Goal: Book appointment/travel/reservation

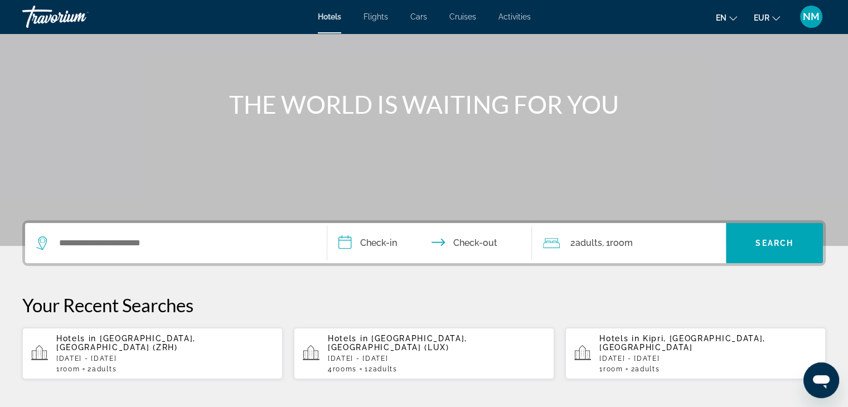
scroll to position [89, 0]
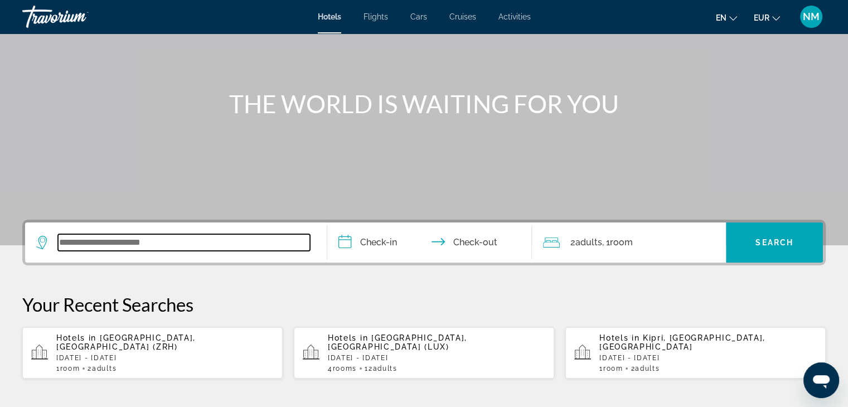
click at [90, 239] on input "Search widget" at bounding box center [184, 242] width 252 height 17
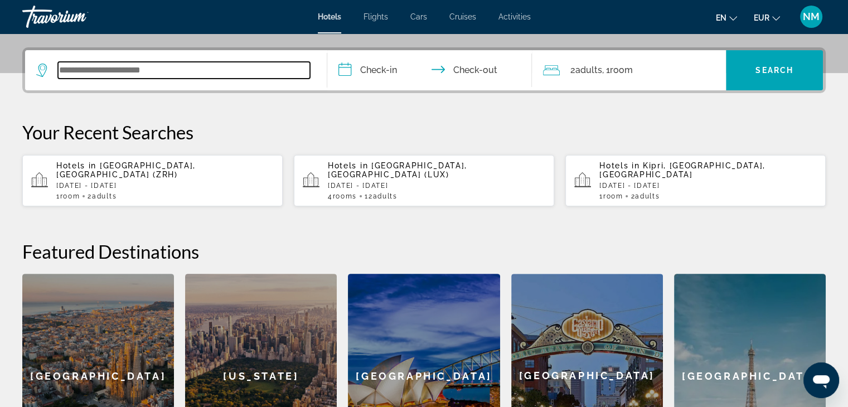
scroll to position [272, 0]
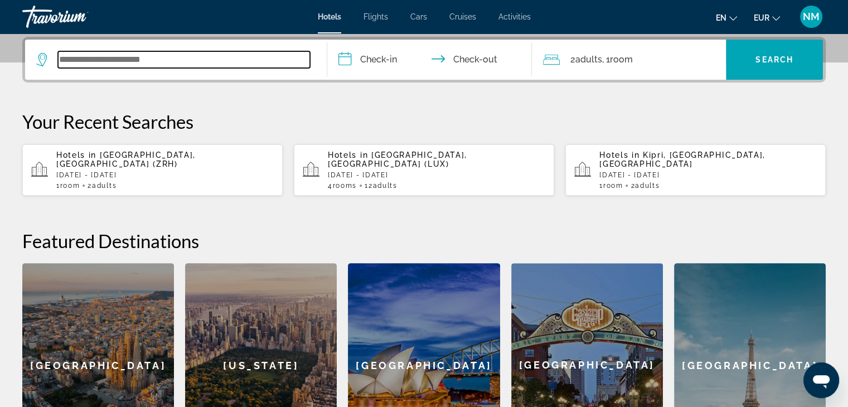
click at [121, 57] on input "Search widget" at bounding box center [184, 59] width 252 height 17
type input "*"
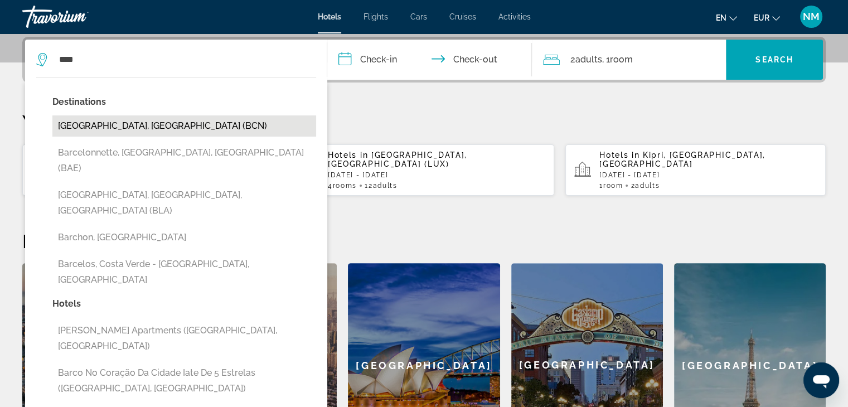
click at [161, 125] on button "[GEOGRAPHIC_DATA], [GEOGRAPHIC_DATA] (BCN)" at bounding box center [184, 125] width 264 height 21
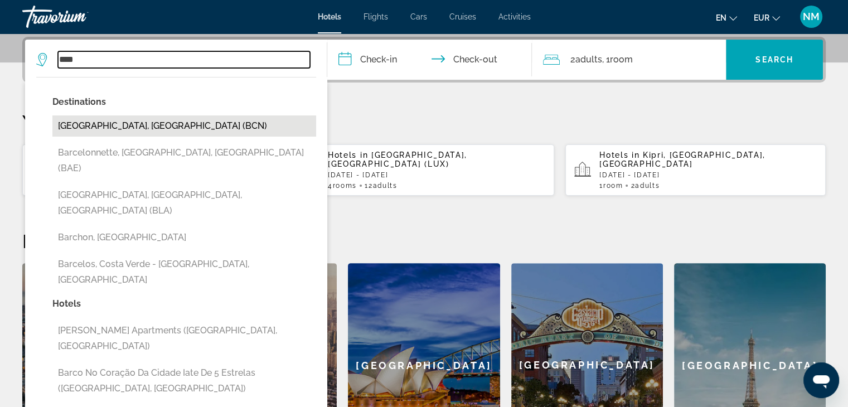
type input "**********"
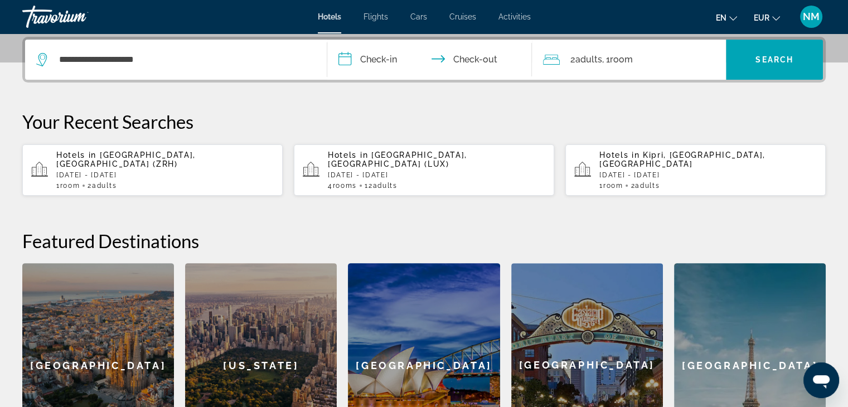
click at [371, 58] on input "**********" at bounding box center [432, 61] width 210 height 43
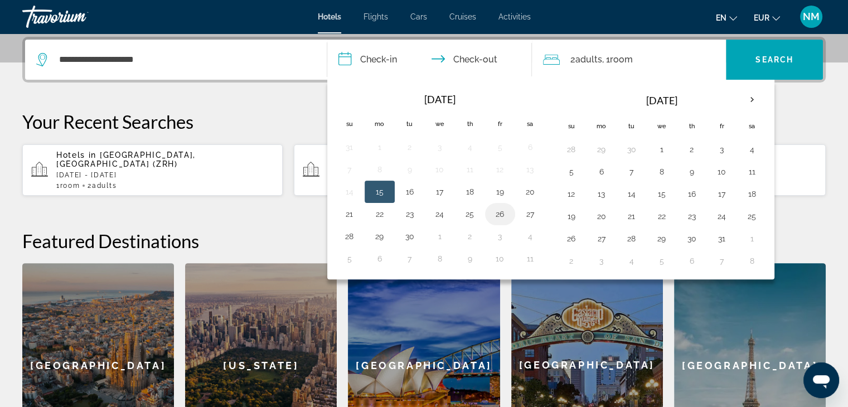
click at [496, 212] on button "26" at bounding box center [500, 214] width 18 height 16
click at [349, 232] on button "28" at bounding box center [350, 236] width 18 height 16
type input "**********"
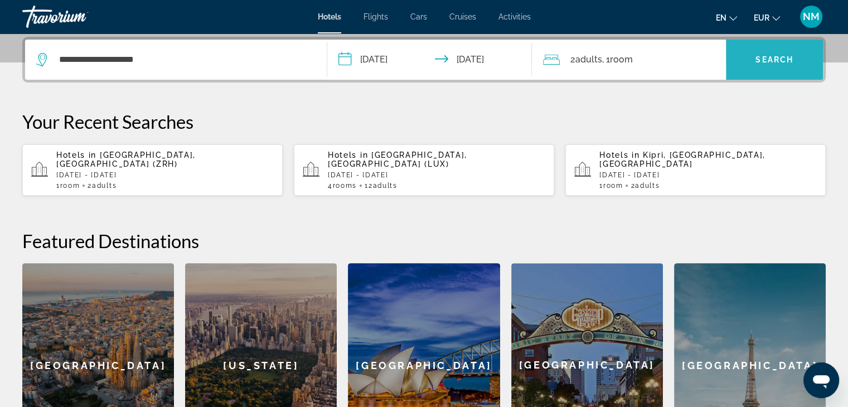
click at [782, 61] on span "Search" at bounding box center [774, 59] width 38 height 9
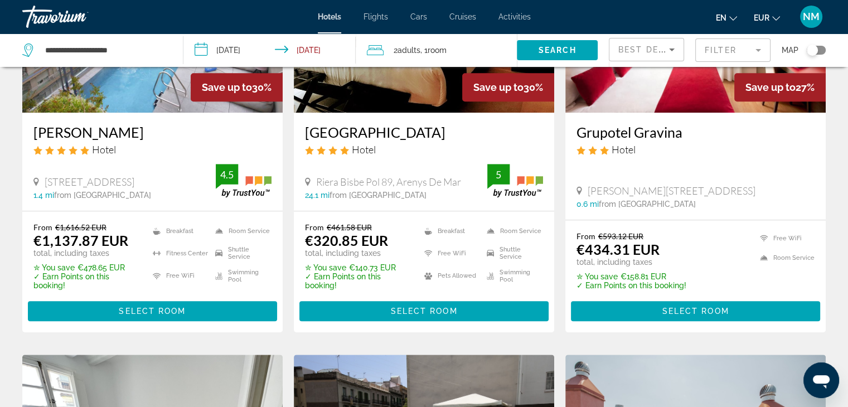
scroll to position [1052, 0]
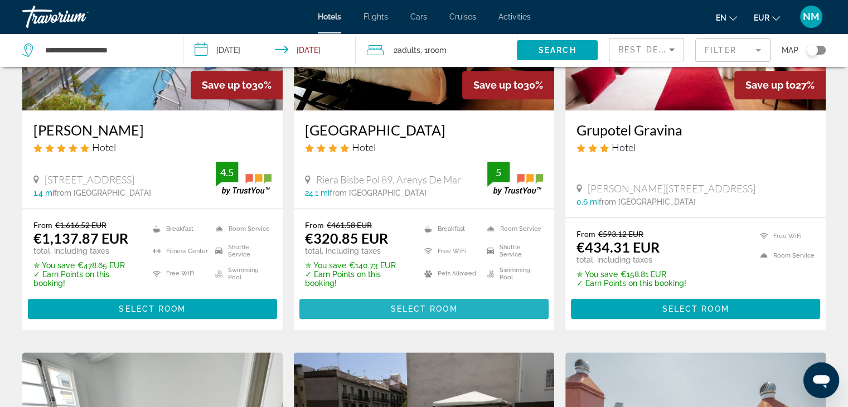
click at [416, 304] on span "Select Room" at bounding box center [423, 308] width 67 height 9
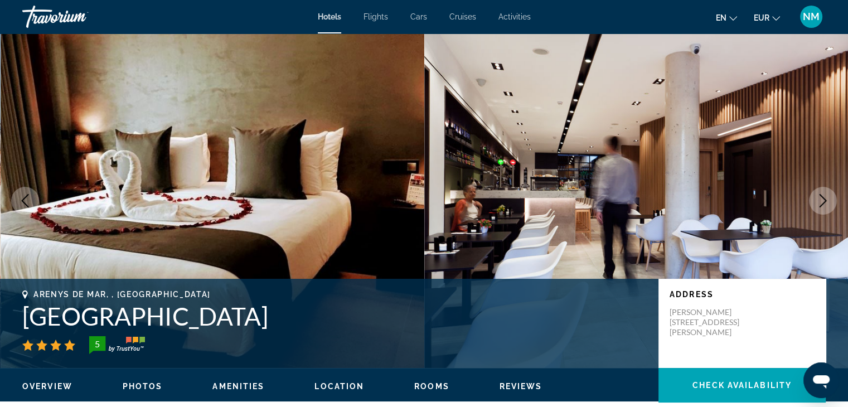
click at [826, 198] on icon "Next image" at bounding box center [822, 200] width 13 height 13
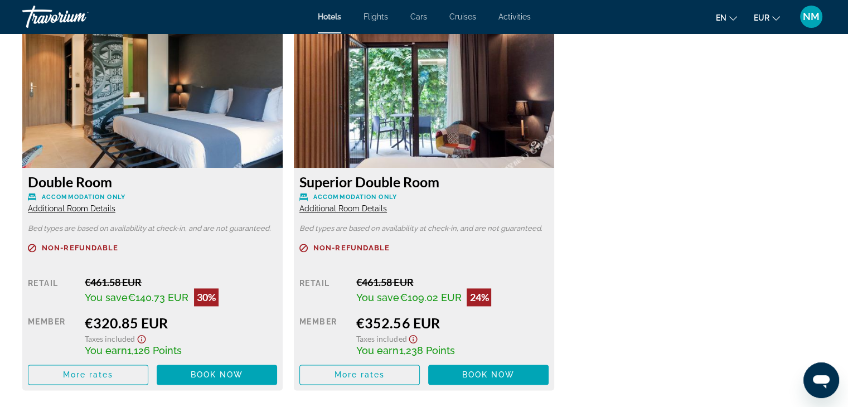
scroll to position [1518, 0]
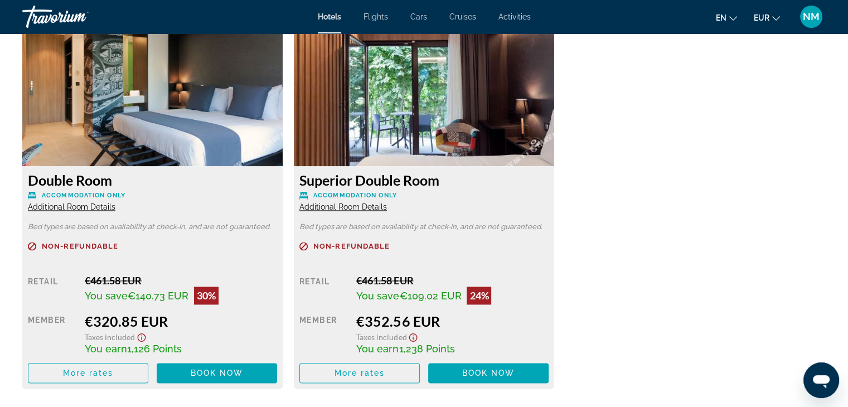
click at [577, 270] on div "Double Room Accommodation Only Additional Room Details Bed types are based on a…" at bounding box center [424, 213] width 814 height 373
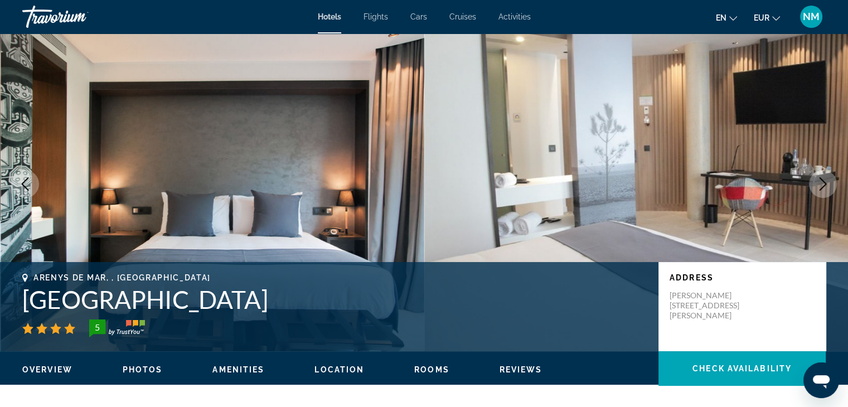
scroll to position [0, 0]
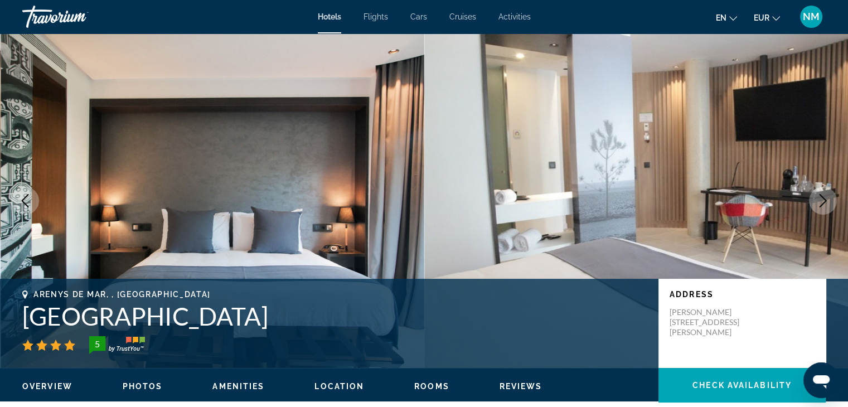
click at [820, 200] on icon "Next image" at bounding box center [822, 200] width 13 height 13
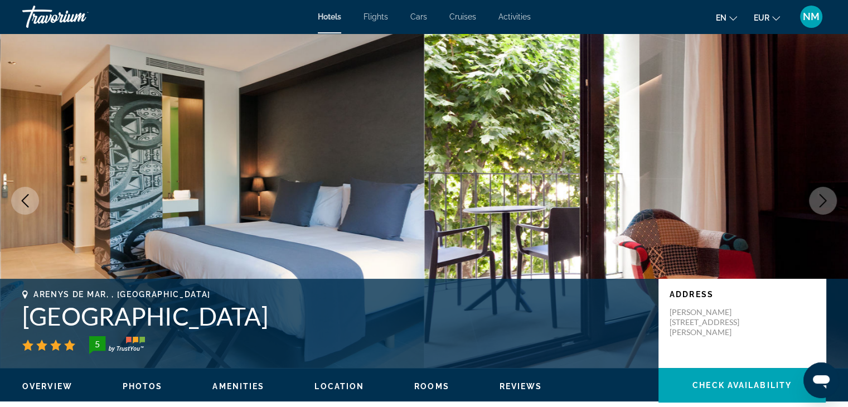
click at [820, 200] on icon "Next image" at bounding box center [822, 200] width 13 height 13
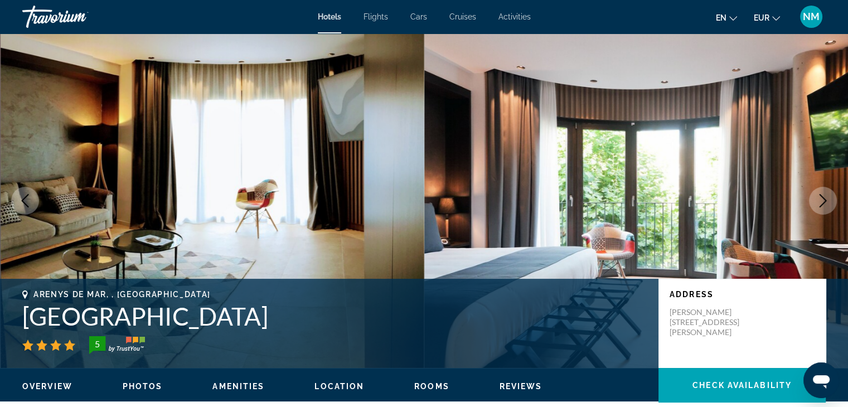
click at [820, 200] on icon "Next image" at bounding box center [822, 200] width 13 height 13
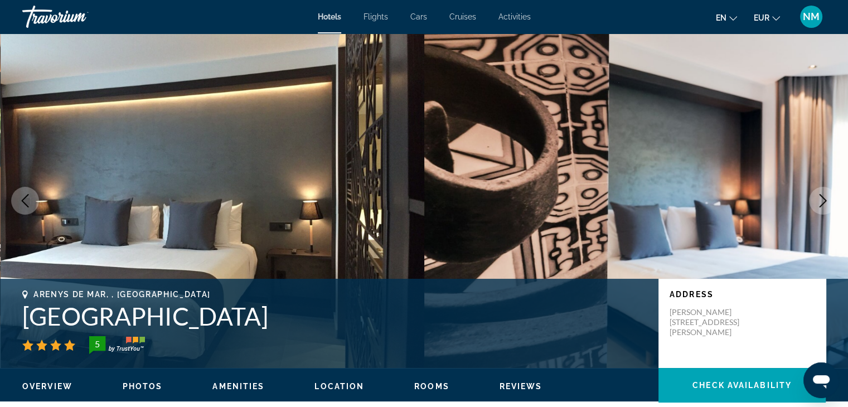
click at [820, 200] on icon "Next image" at bounding box center [822, 200] width 13 height 13
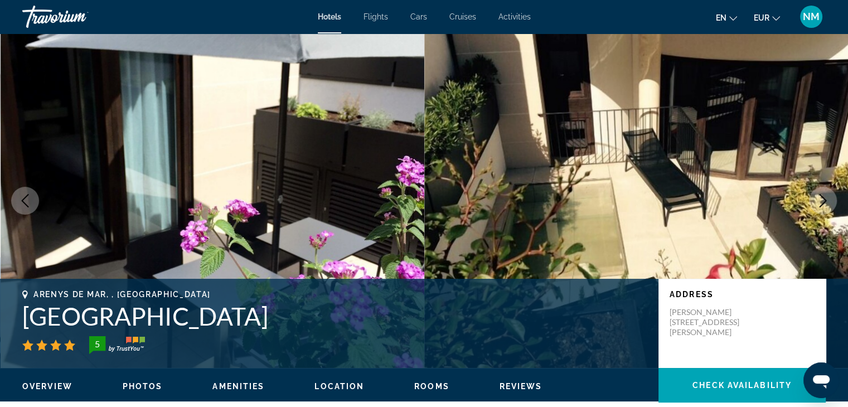
click at [820, 200] on icon "Next image" at bounding box center [822, 200] width 13 height 13
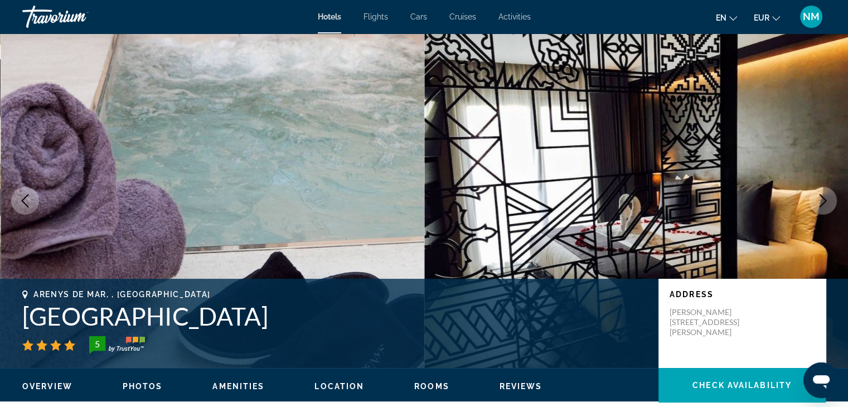
click at [820, 200] on icon "Next image" at bounding box center [822, 200] width 13 height 13
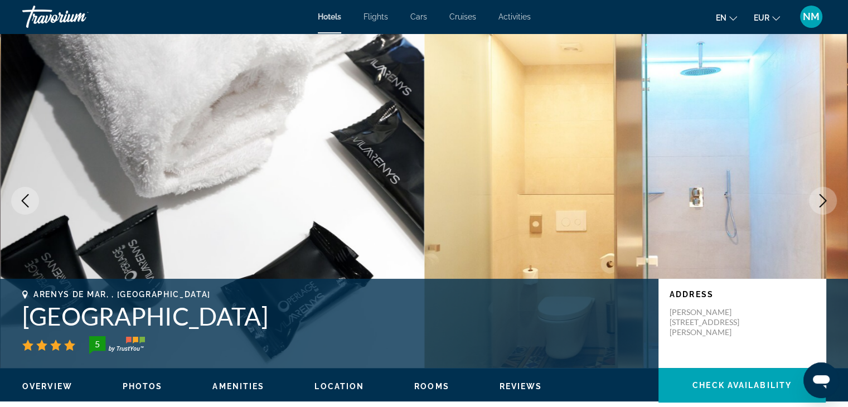
click at [820, 200] on icon "Next image" at bounding box center [822, 200] width 13 height 13
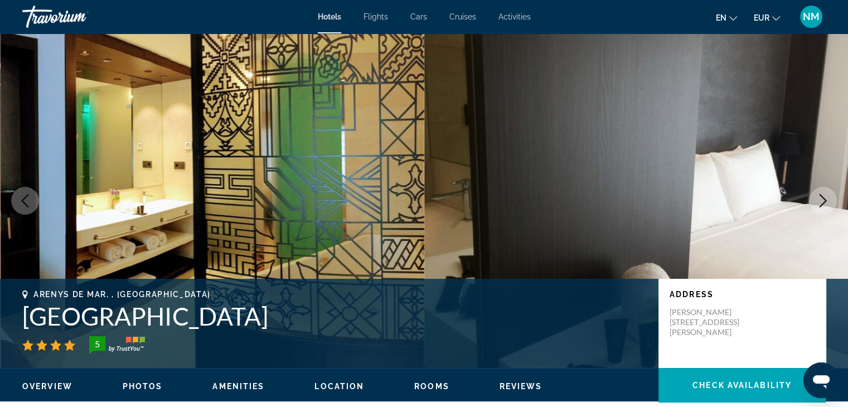
click at [820, 200] on icon "Next image" at bounding box center [822, 200] width 13 height 13
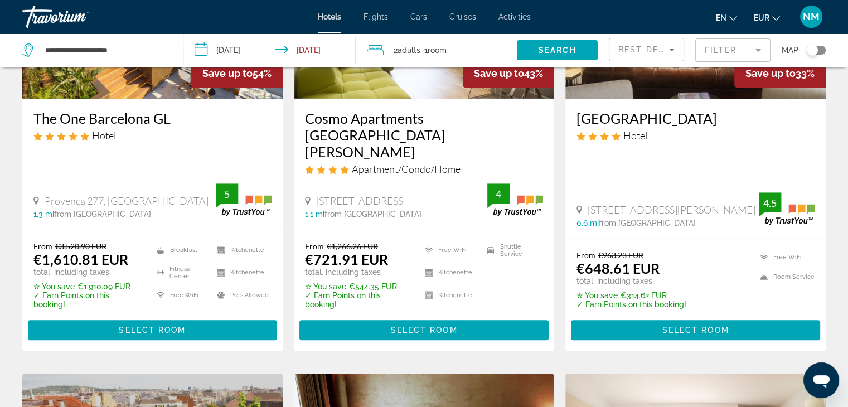
scroll to position [617, 0]
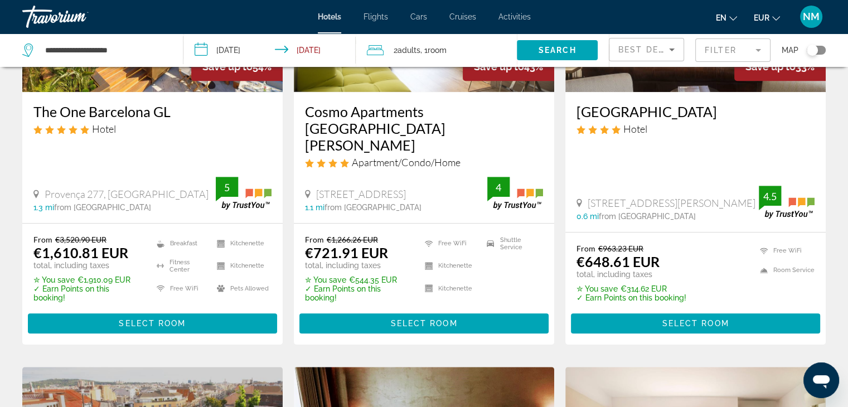
click at [704, 77] on img "Main content" at bounding box center [695, 3] width 260 height 178
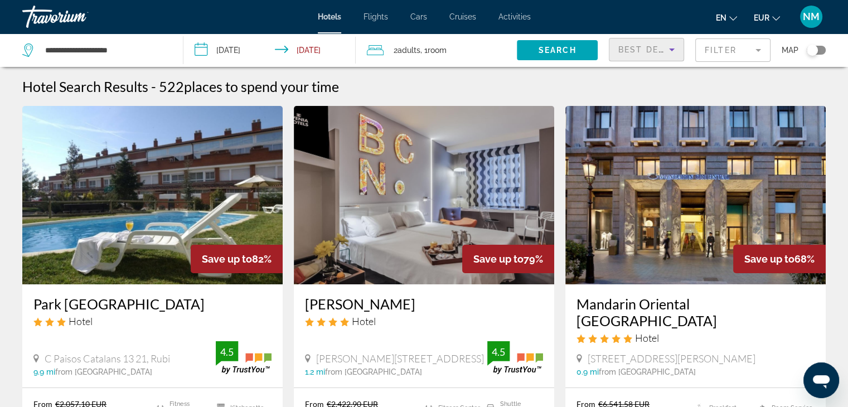
click at [667, 50] on icon "Sort by" at bounding box center [671, 49] width 13 height 13
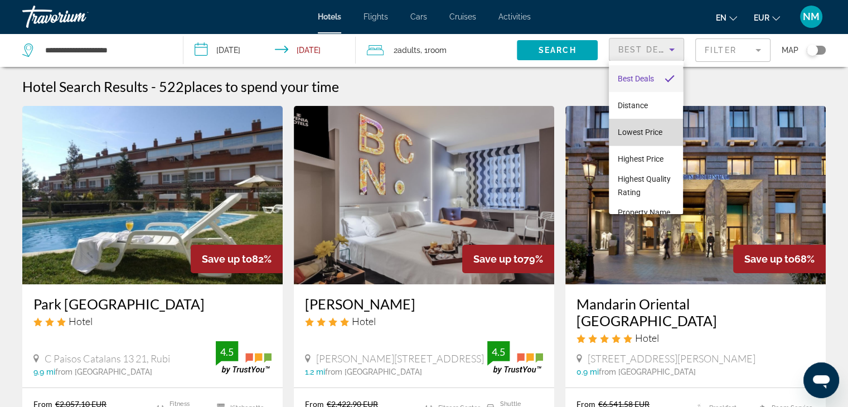
click at [646, 132] on span "Lowest Price" at bounding box center [639, 132] width 45 height 9
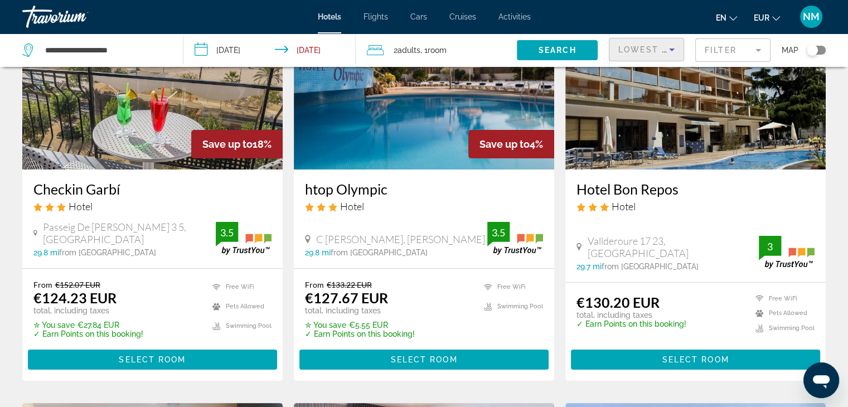
scroll to position [115, 0]
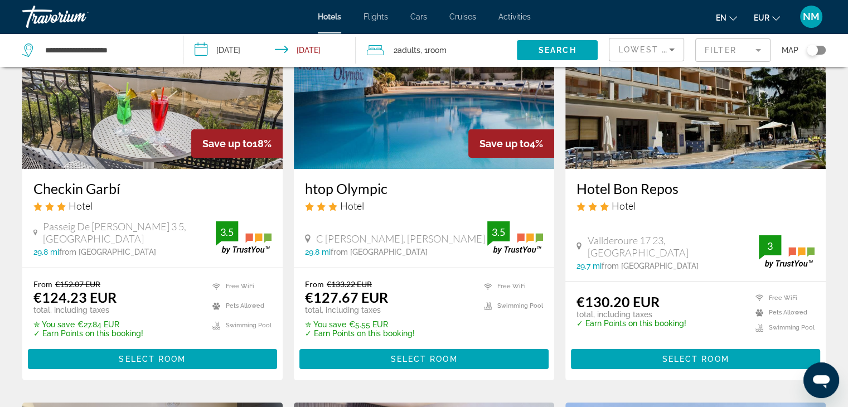
click at [757, 49] on mat-form-field "Filter" at bounding box center [732, 49] width 75 height 23
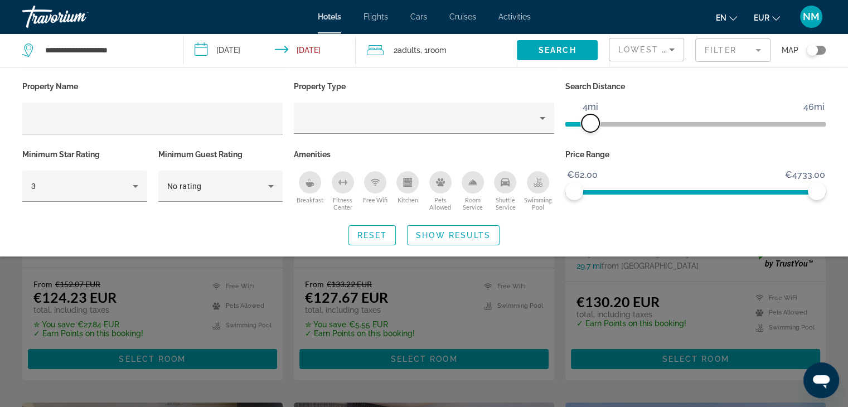
drag, startPoint x: 733, startPoint y: 119, endPoint x: 591, endPoint y: 131, distance: 142.1
click at [591, 131] on span "ngx-slider" at bounding box center [590, 123] width 18 height 18
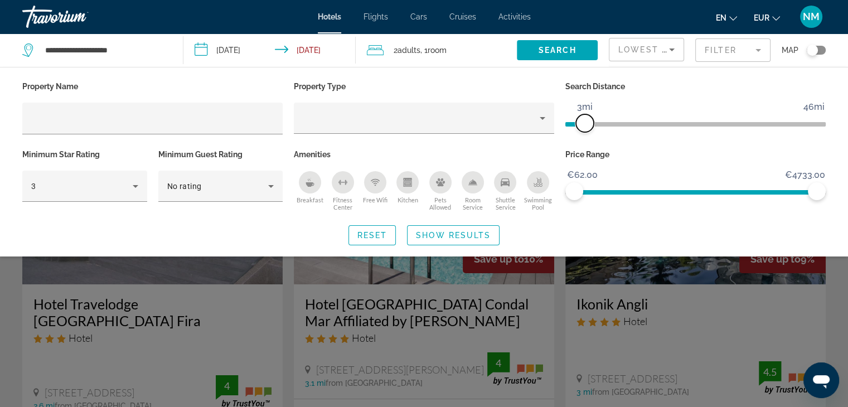
drag, startPoint x: 588, startPoint y: 126, endPoint x: 582, endPoint y: 127, distance: 5.6
click at [582, 127] on span "ngx-slider" at bounding box center [585, 123] width 18 height 18
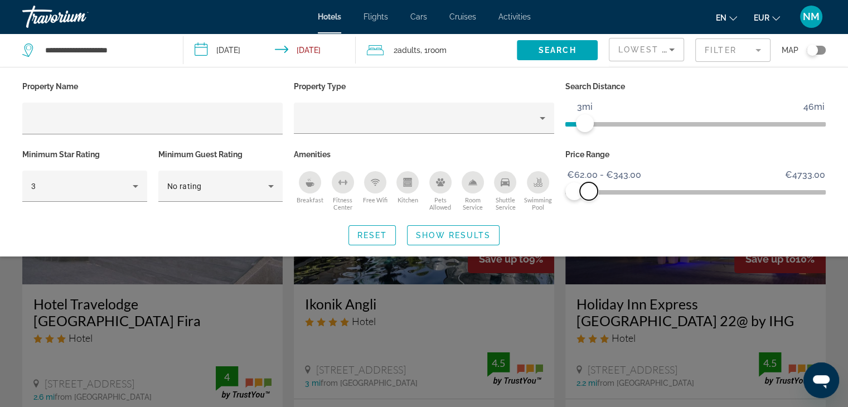
drag, startPoint x: 815, startPoint y: 188, endPoint x: 589, endPoint y: 201, distance: 227.2
click at [589, 201] on div "Price Range €62.00 €4733.00 €62.00 €343.00 €62.00 - €343.00" at bounding box center [695, 180] width 271 height 67
click at [451, 235] on span "Show Results" at bounding box center [453, 235] width 75 height 9
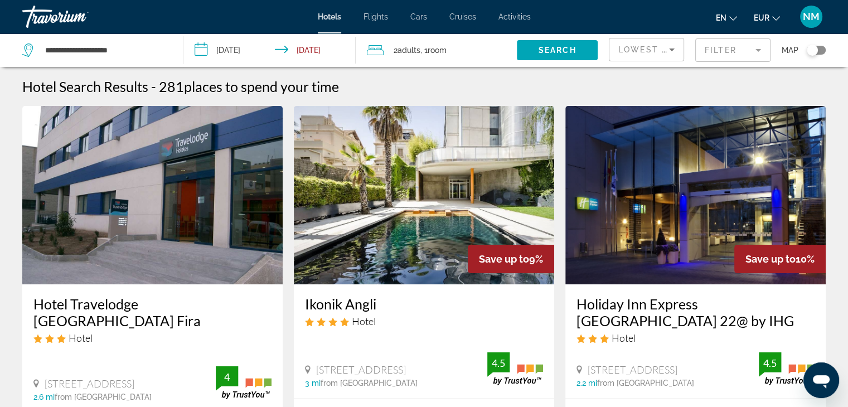
click at [517, 14] on span "Activities" at bounding box center [514, 16] width 32 height 9
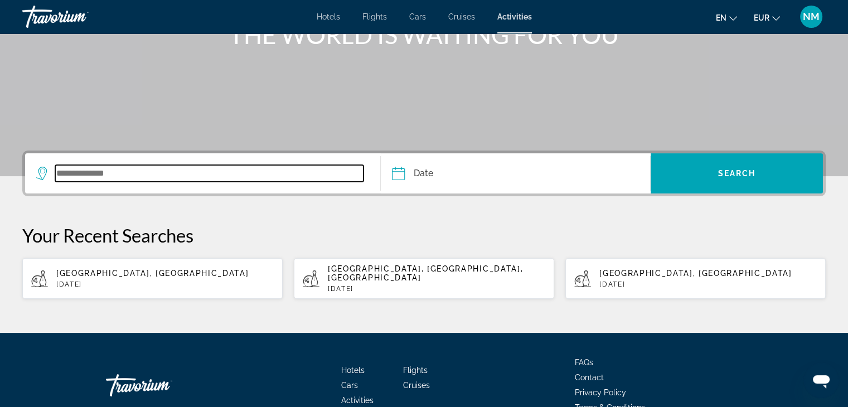
click at [77, 170] on input "Search widget" at bounding box center [209, 173] width 308 height 17
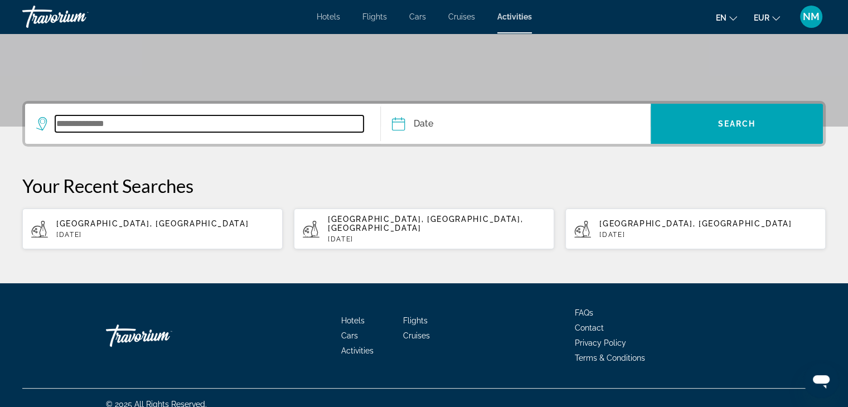
scroll to position [211, 0]
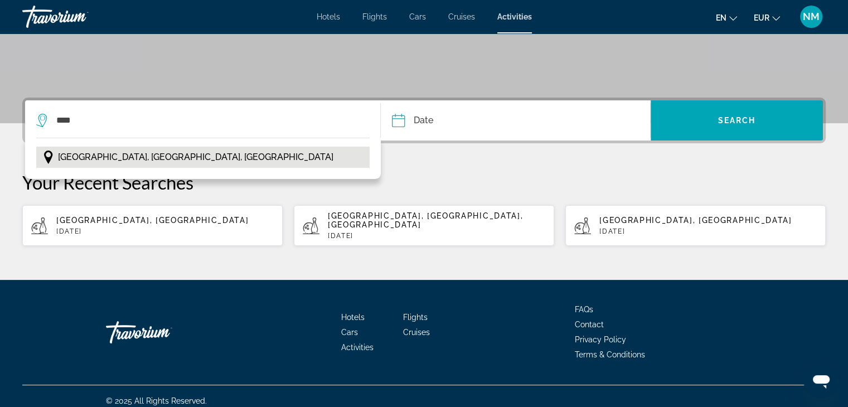
click at [86, 158] on span "[GEOGRAPHIC_DATA], [GEOGRAPHIC_DATA], [GEOGRAPHIC_DATA]" at bounding box center [195, 157] width 275 height 16
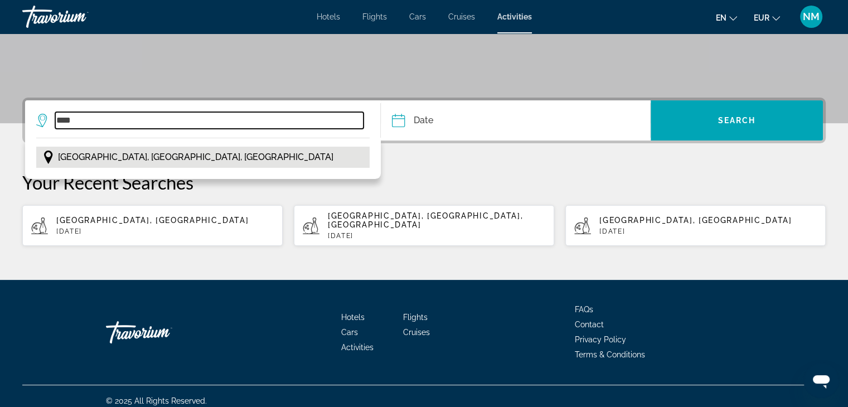
type input "**********"
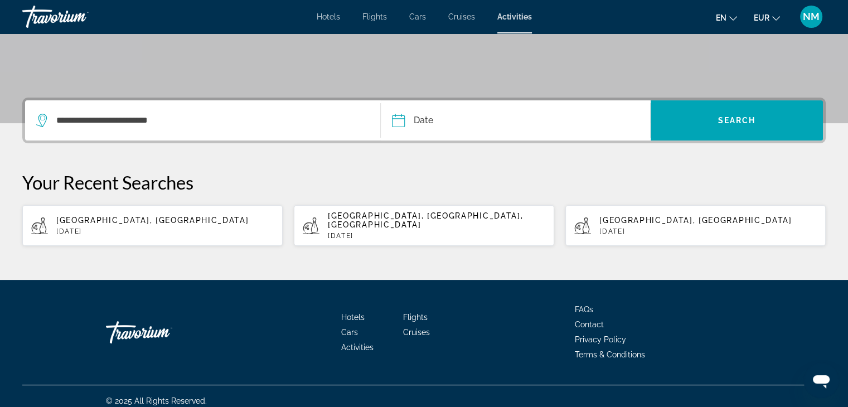
click at [434, 118] on input "Date" at bounding box center [455, 121] width 133 height 43
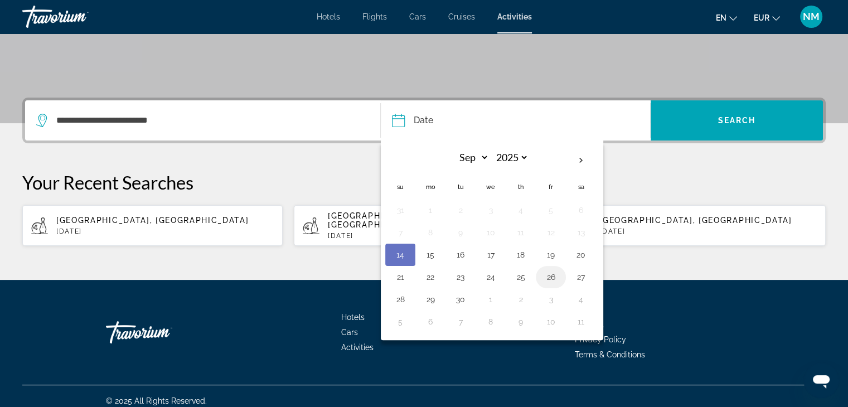
click at [554, 277] on button "26" at bounding box center [551, 277] width 18 height 16
type input "**********"
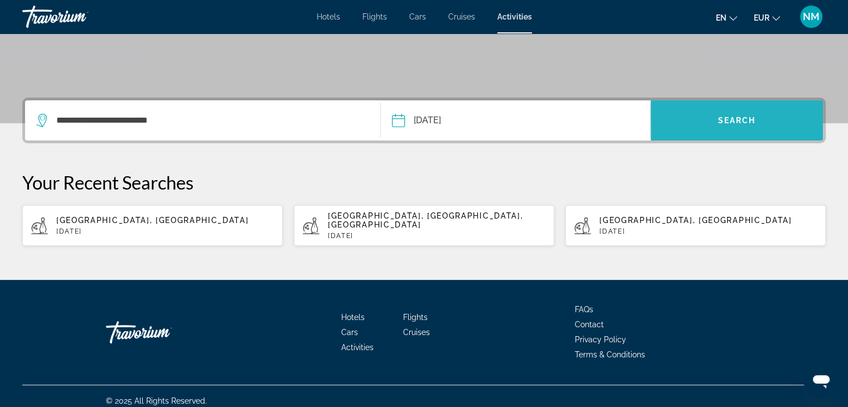
click at [727, 114] on span "Search widget" at bounding box center [736, 120] width 172 height 27
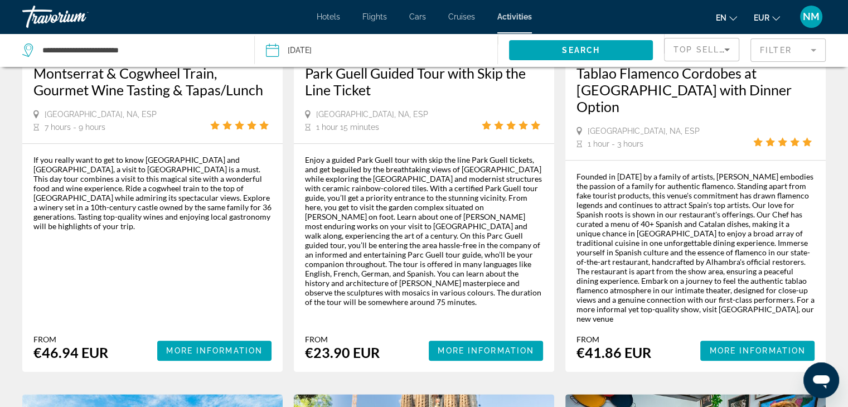
scroll to position [769, 0]
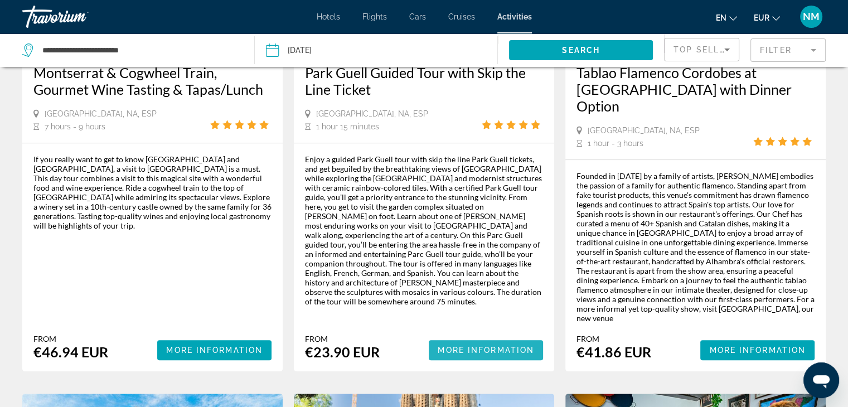
click at [491, 346] on span "More Information" at bounding box center [485, 350] width 96 height 9
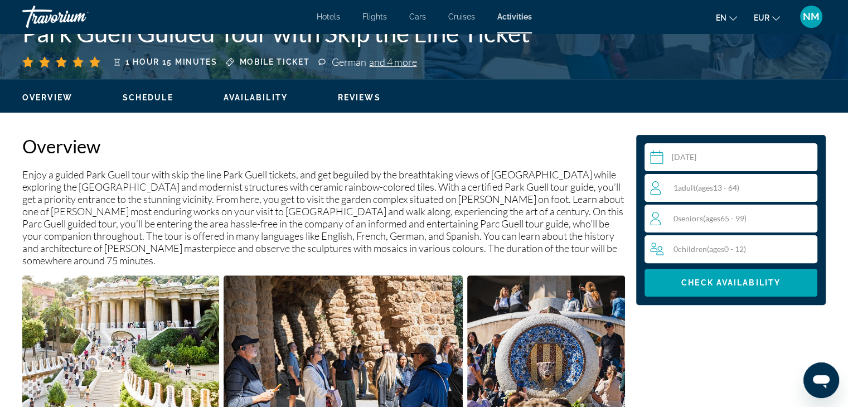
scroll to position [289, 0]
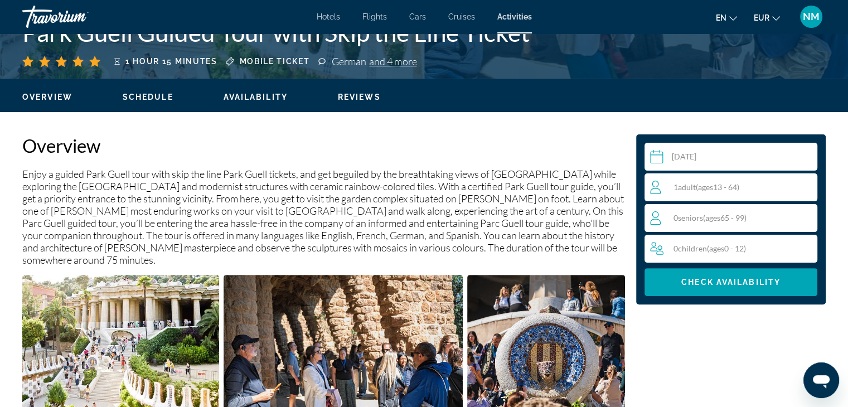
click at [739, 188] on span "( ages [DEMOGRAPHIC_DATA])" at bounding box center [717, 186] width 43 height 9
click at [806, 189] on icon "Increment adults" at bounding box center [806, 187] width 10 height 10
click at [656, 186] on icon "Decrement adults" at bounding box center [655, 186] width 10 height 1
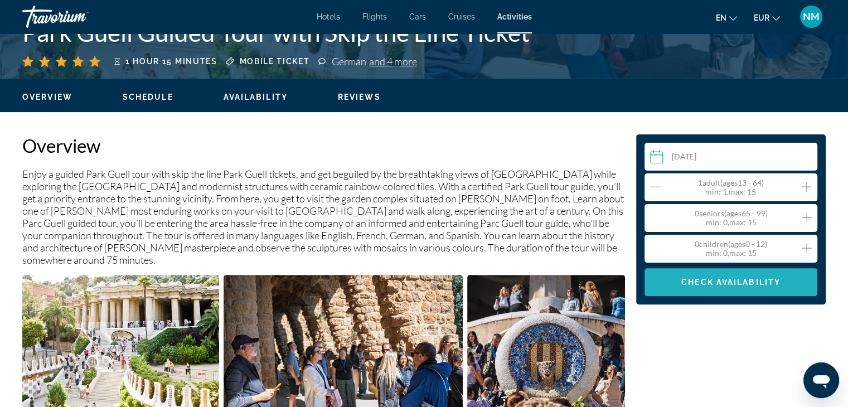
click at [753, 283] on span "Check Availability" at bounding box center [730, 282] width 99 height 9
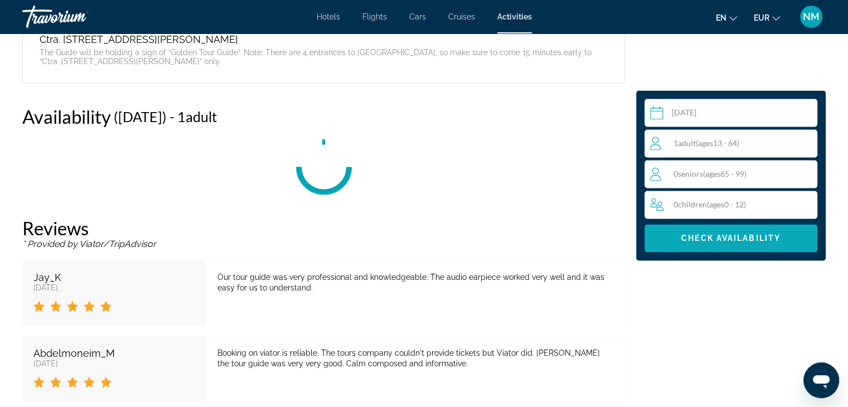
scroll to position [1703, 0]
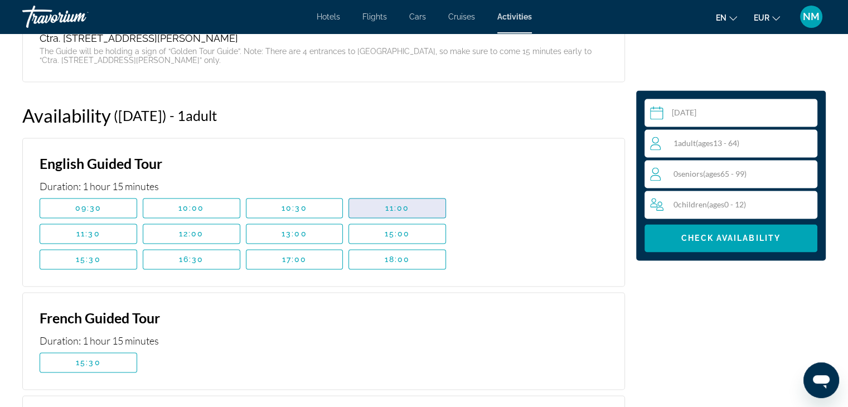
click at [414, 194] on span "Main content" at bounding box center [397, 207] width 96 height 27
